Goal: Check status: Check status

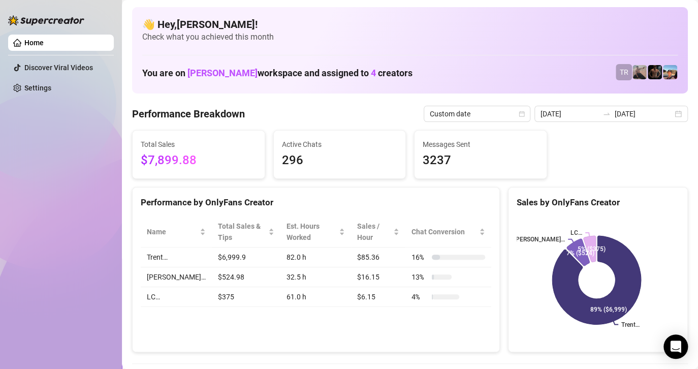
scroll to position [102, 0]
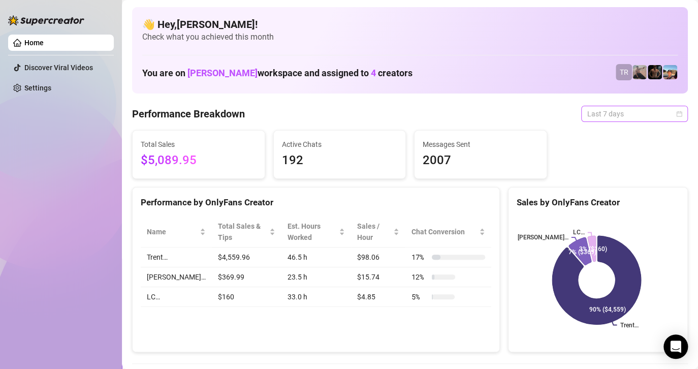
click at [609, 114] on span "Last 7 days" at bounding box center [634, 113] width 94 height 15
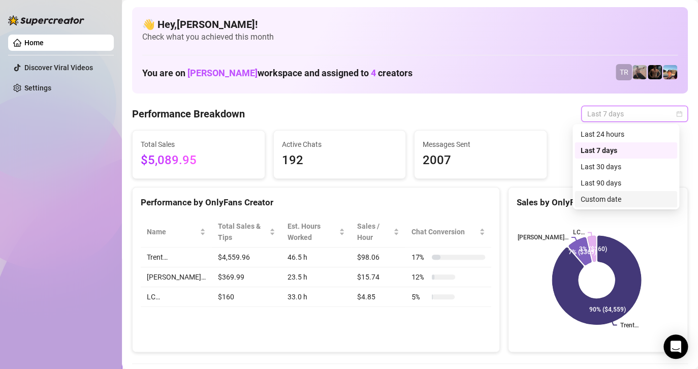
click at [614, 195] on div "Custom date" at bounding box center [625, 198] width 90 height 11
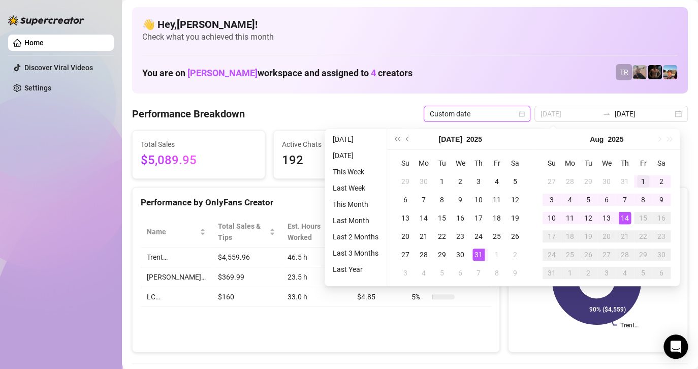
type input "[DATE]"
click at [637, 181] on div "1" at bounding box center [643, 181] width 12 height 12
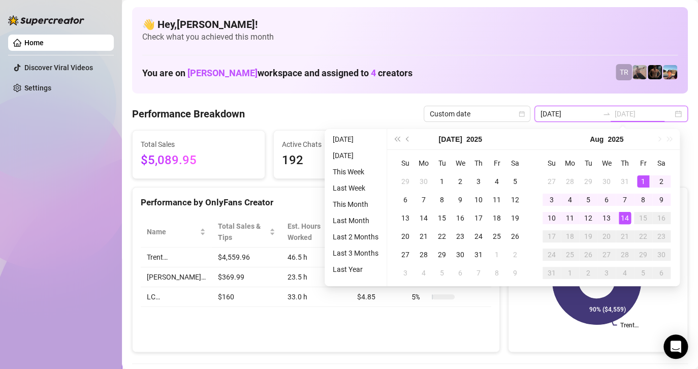
type input "[DATE]"
click at [621, 217] on div "14" at bounding box center [624, 218] width 12 height 12
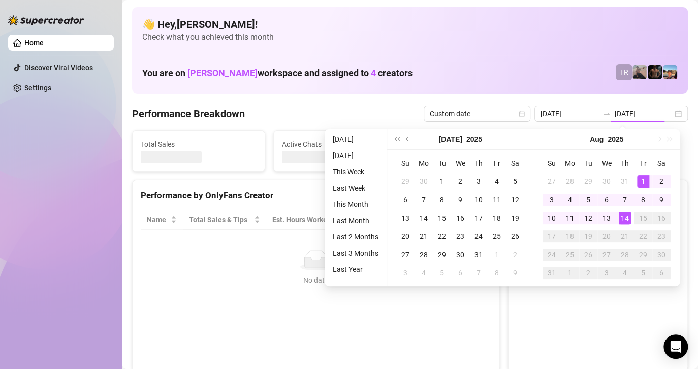
type input "[DATE]"
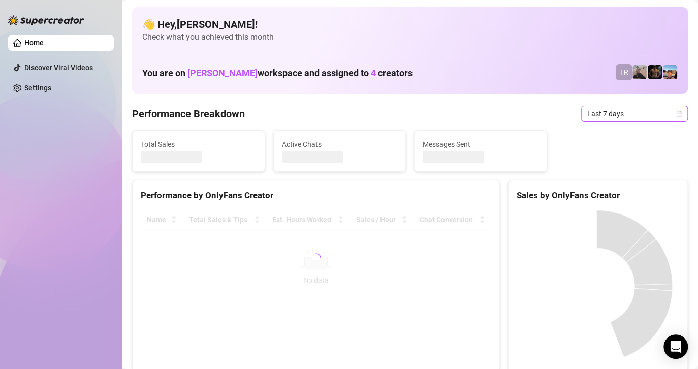
click at [647, 118] on span "Last 7 days" at bounding box center [634, 113] width 94 height 15
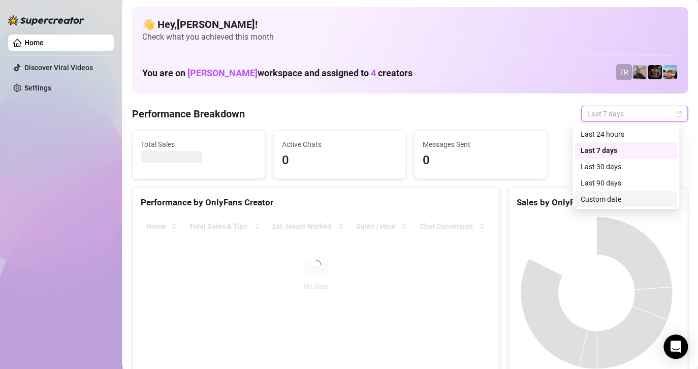
click at [601, 201] on div "Custom date" at bounding box center [625, 198] width 90 height 11
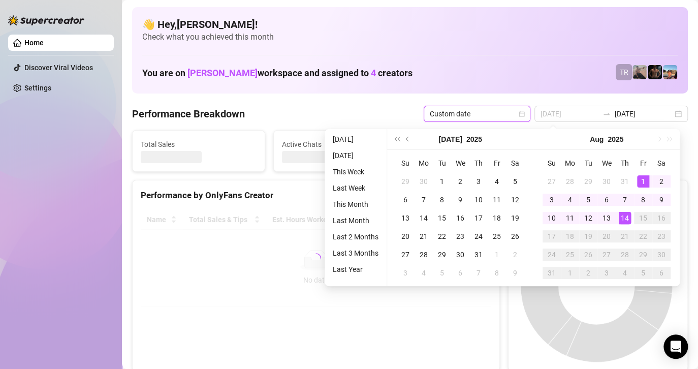
click at [639, 179] on div "1" at bounding box center [643, 181] width 12 height 12
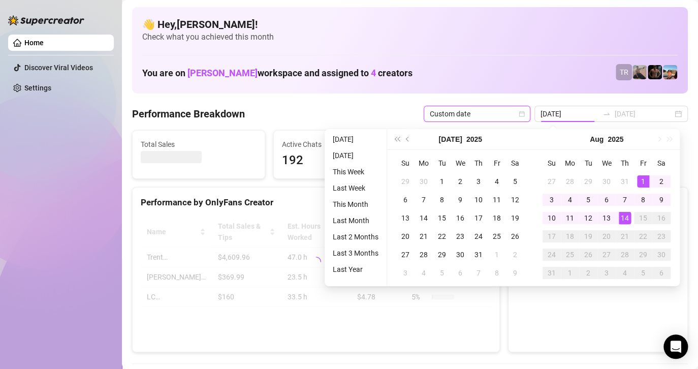
click at [626, 215] on div "14" at bounding box center [624, 218] width 12 height 12
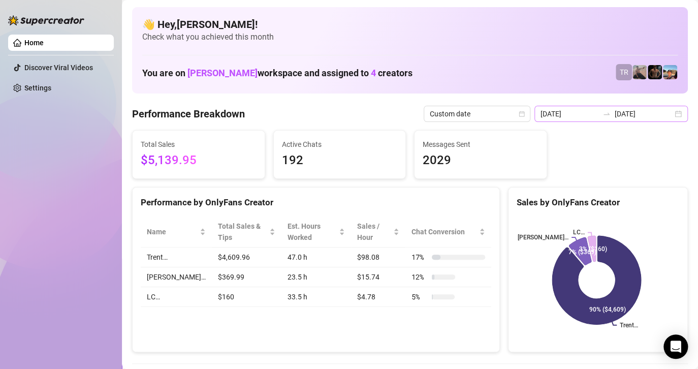
click at [655, 107] on div "2025-08-07 2025-08-14" at bounding box center [610, 114] width 153 height 16
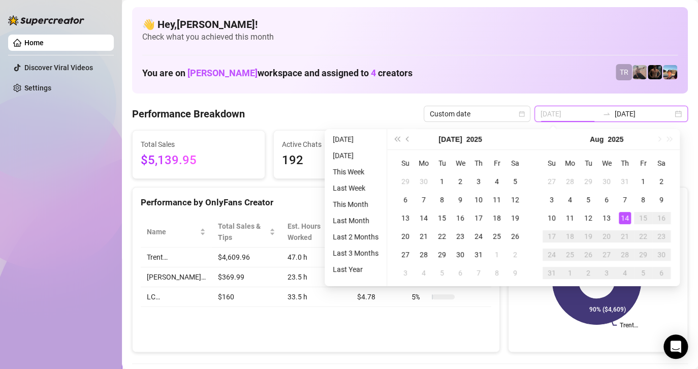
type input "[DATE]"
click at [623, 209] on td "14" at bounding box center [624, 218] width 18 height 18
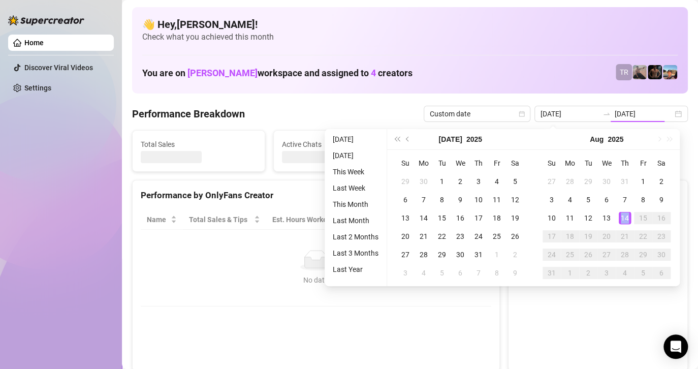
type input "[DATE]"
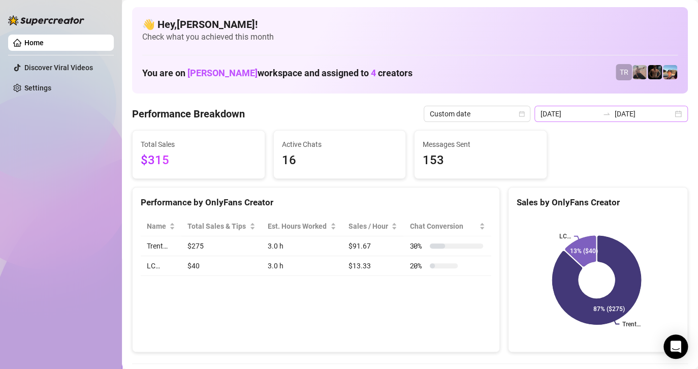
click at [615, 119] on div "2025-08-14 2025-08-14" at bounding box center [610, 114] width 153 height 16
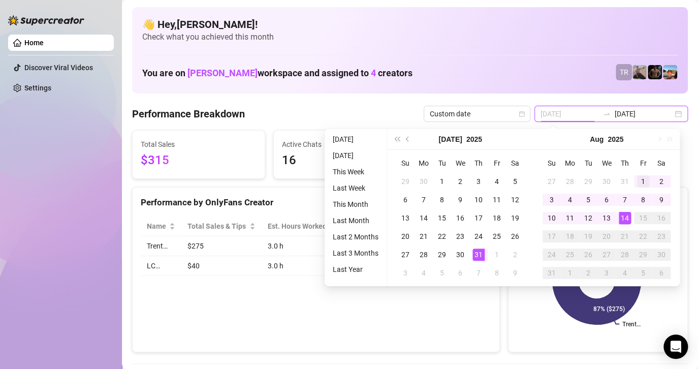
type input "[DATE]"
click at [646, 181] on div "1" at bounding box center [643, 181] width 12 height 12
type input "[DATE]"
click at [623, 217] on div "14" at bounding box center [624, 218] width 12 height 12
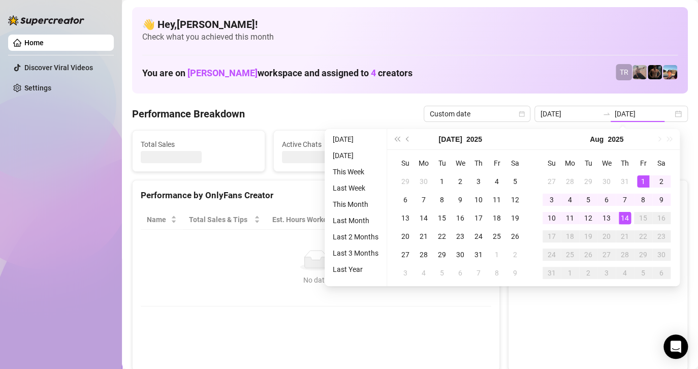
type input "[DATE]"
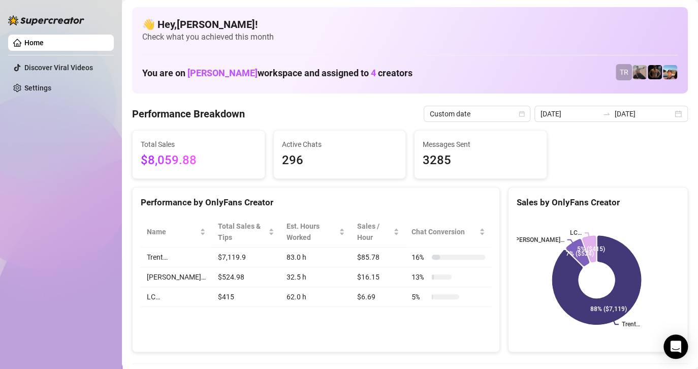
scroll to position [102, 0]
